Goal: Find specific page/section: Find specific page/section

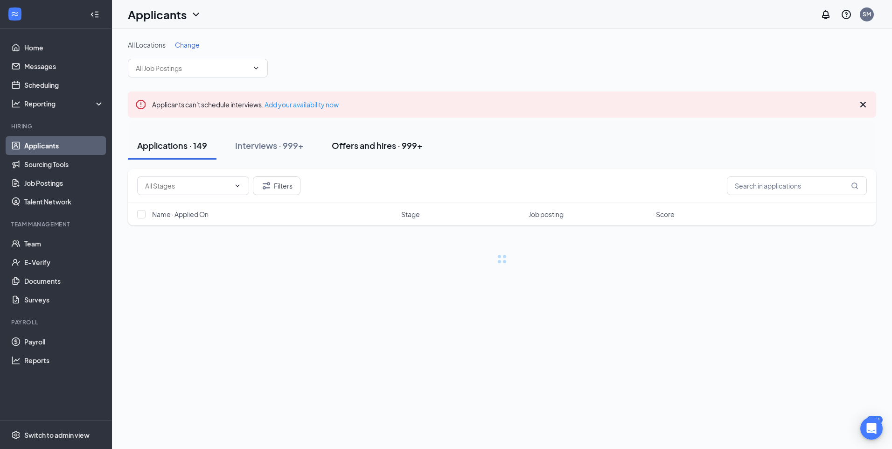
click at [422, 157] on button "Offers and hires · 999+" at bounding box center [378, 146] width 110 height 28
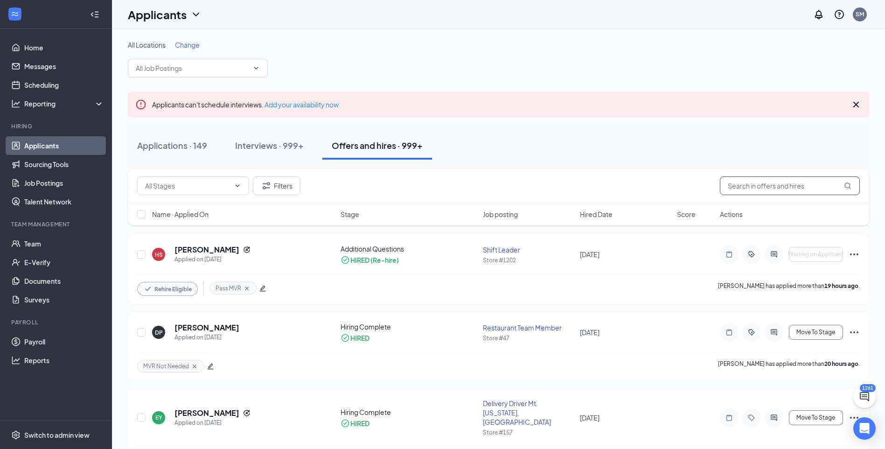
click at [786, 192] on input "text" at bounding box center [790, 185] width 140 height 19
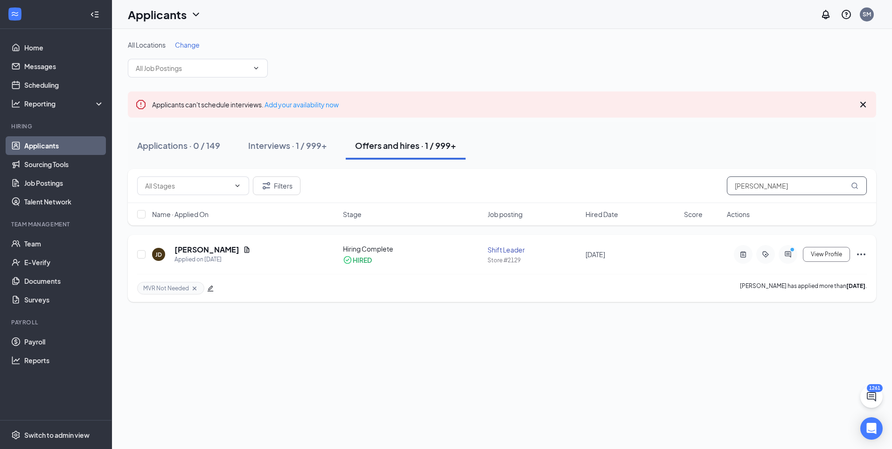
type input "[PERSON_NAME]"
click at [199, 243] on div "[PERSON_NAME] Applied on [DATE] Hiring Complete HIRED Shift Leader Store #2129 …" at bounding box center [502, 268] width 749 height 67
click at [199, 249] on h5 "[PERSON_NAME]" at bounding box center [207, 250] width 65 height 10
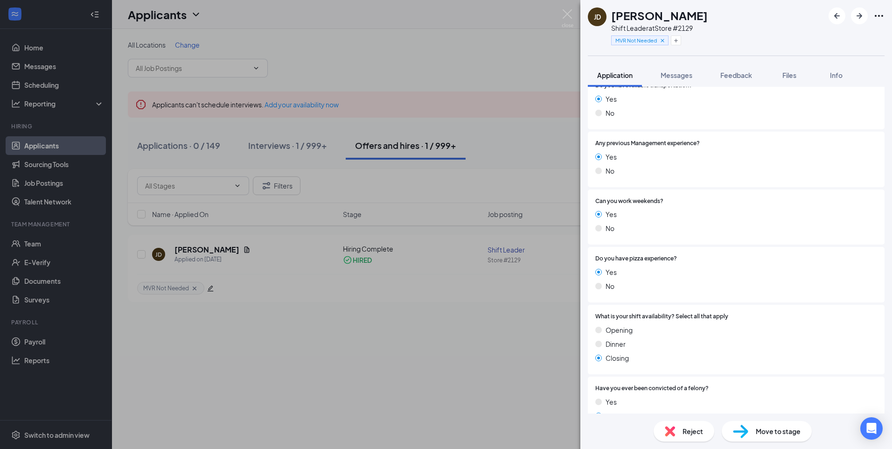
scroll to position [327, 0]
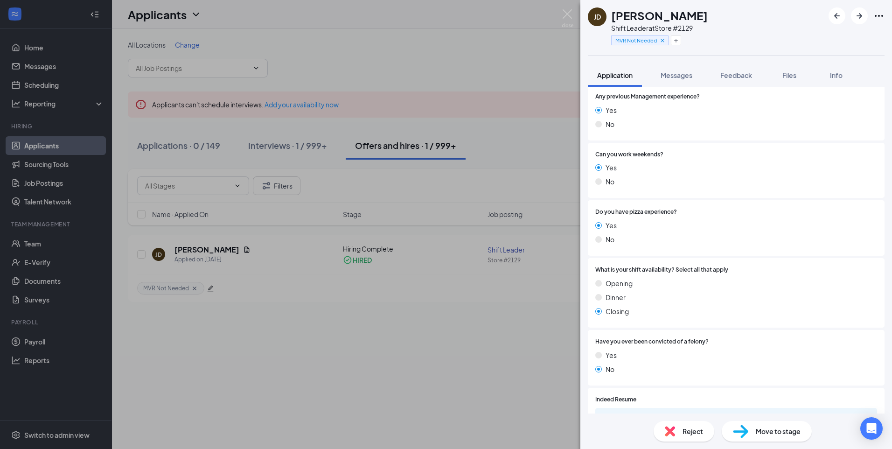
click at [482, 335] on div "[PERSON_NAME] Shift Leader at Store #2129 MVR Not Needed Application Messages F…" at bounding box center [446, 224] width 892 height 449
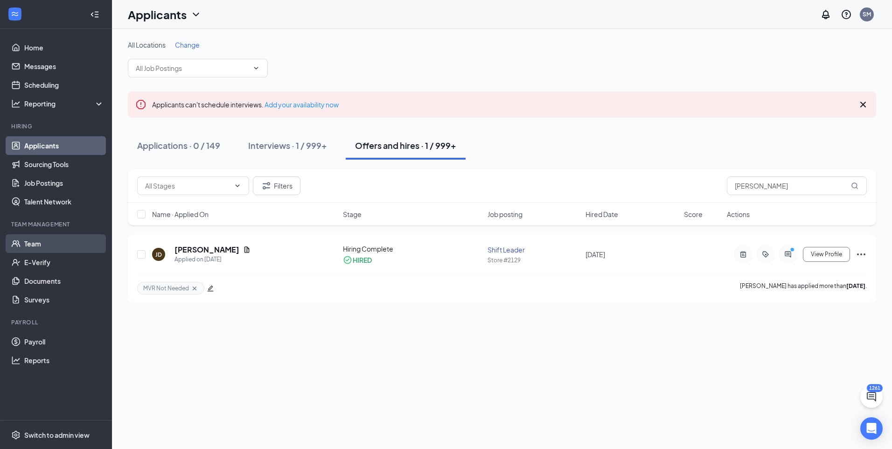
click at [48, 247] on link "Team" at bounding box center [64, 243] width 80 height 19
